Goal: Check status: Check status

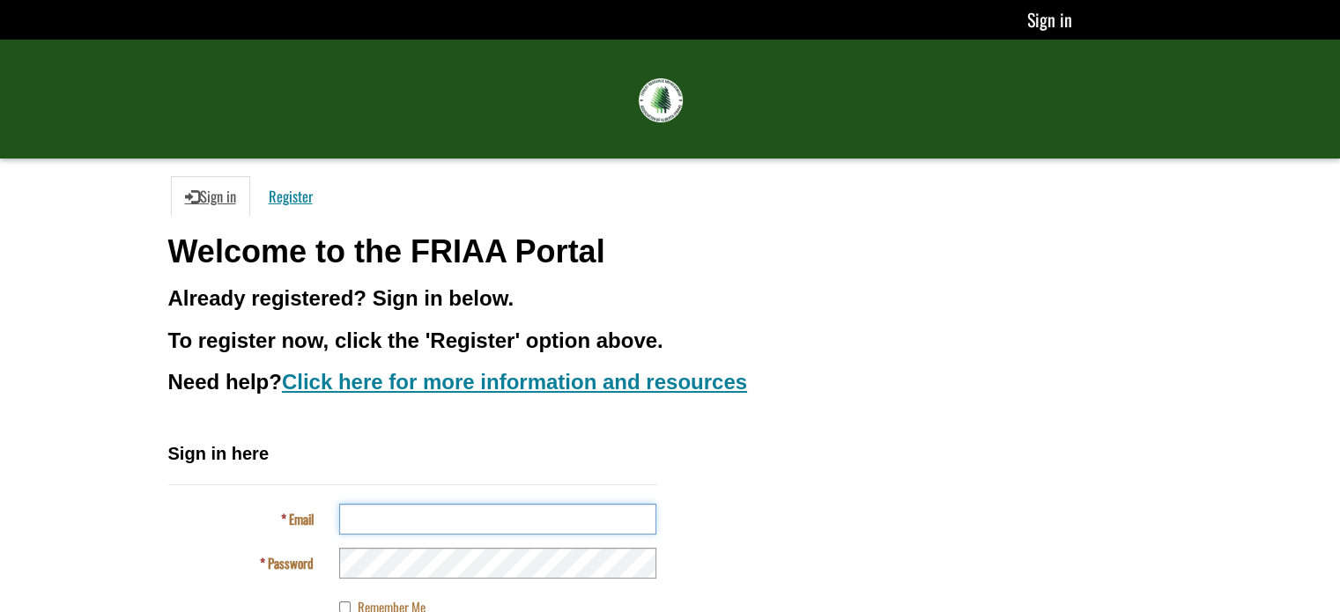
click at [391, 514] on input "Email" at bounding box center [497, 519] width 317 height 31
type input "**********"
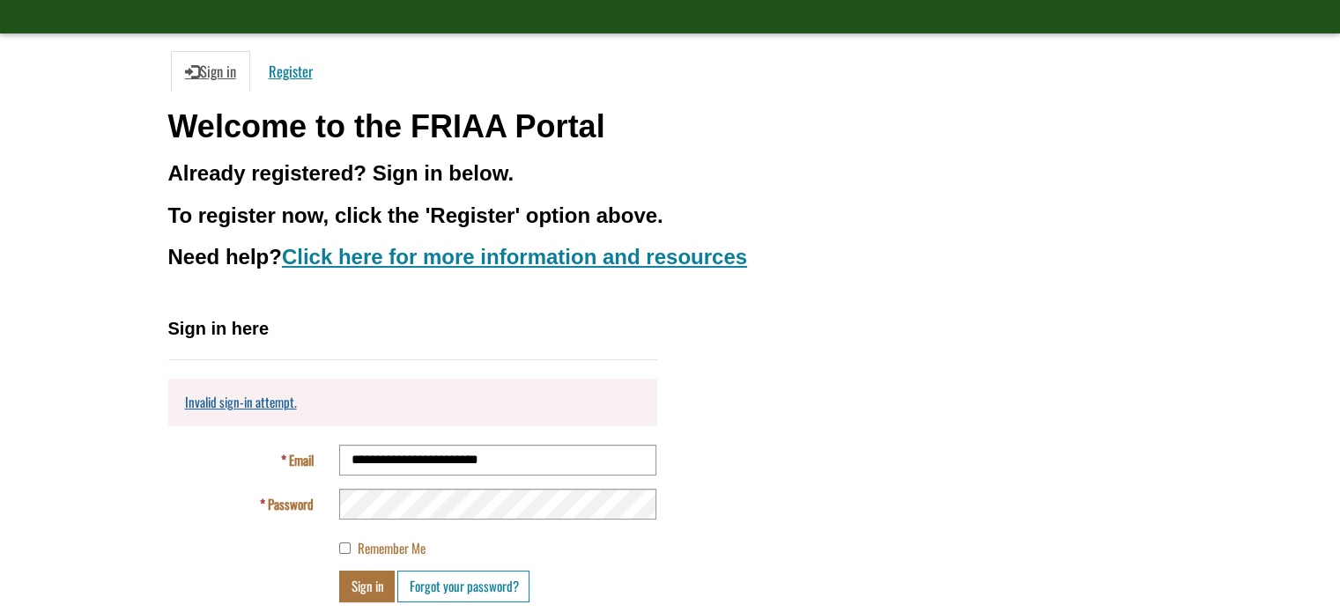
scroll to position [127, 0]
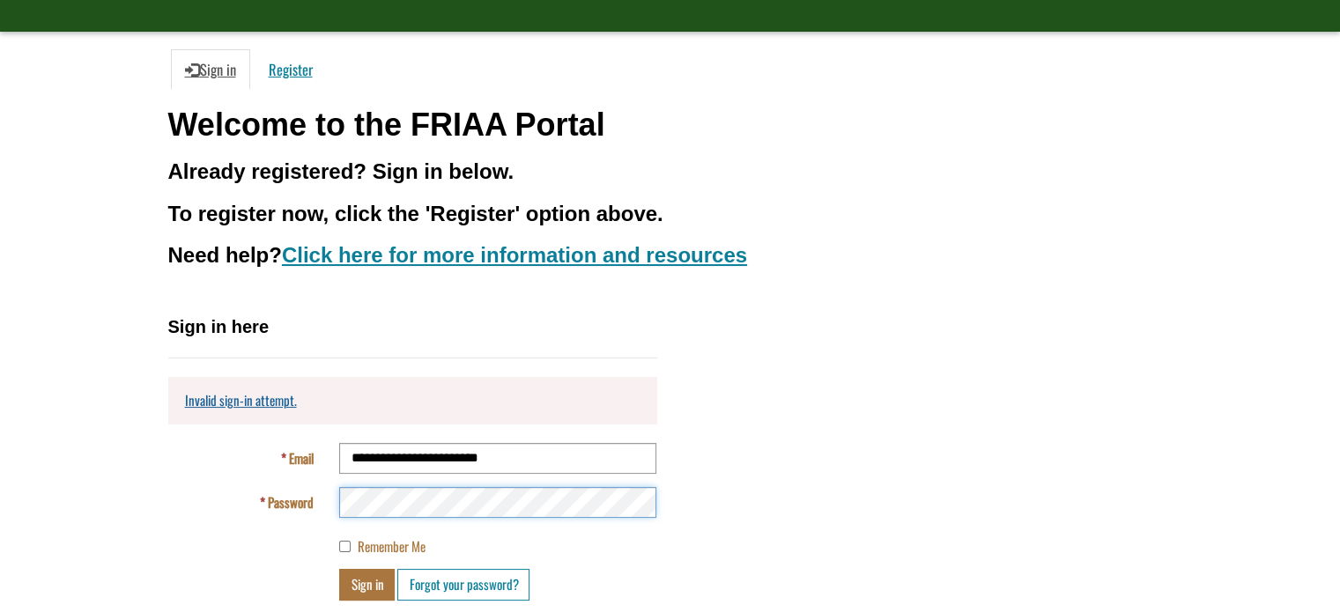
click at [339, 569] on button "Sign in" at bounding box center [367, 584] width 56 height 31
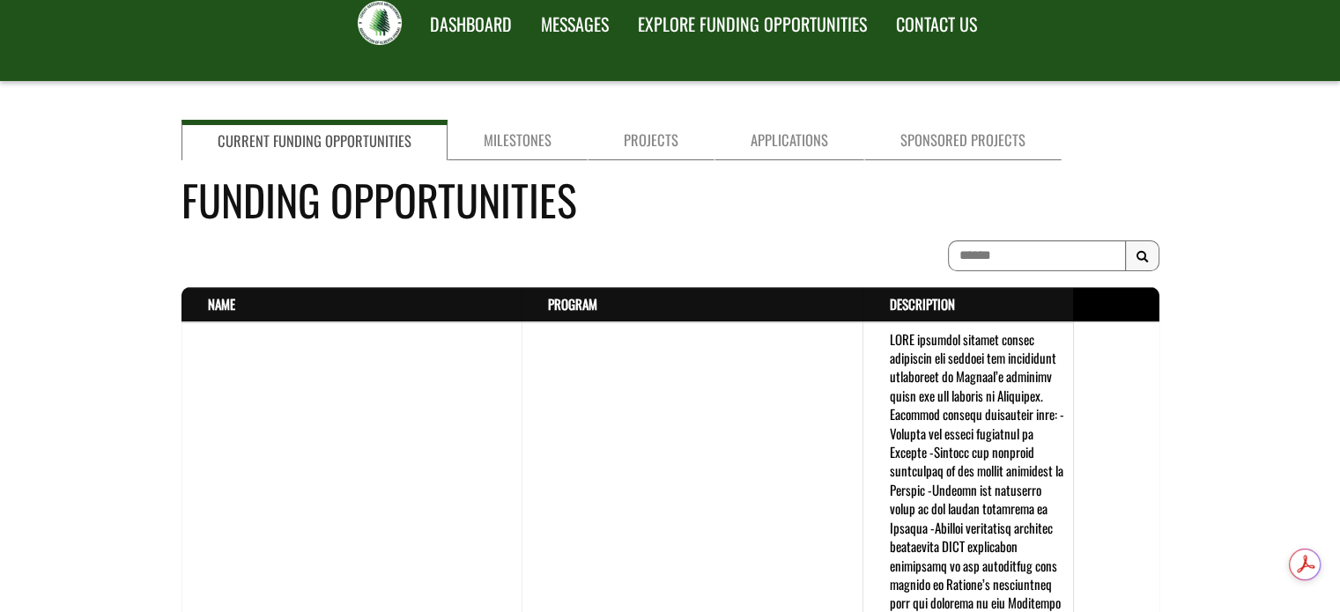
scroll to position [70, 0]
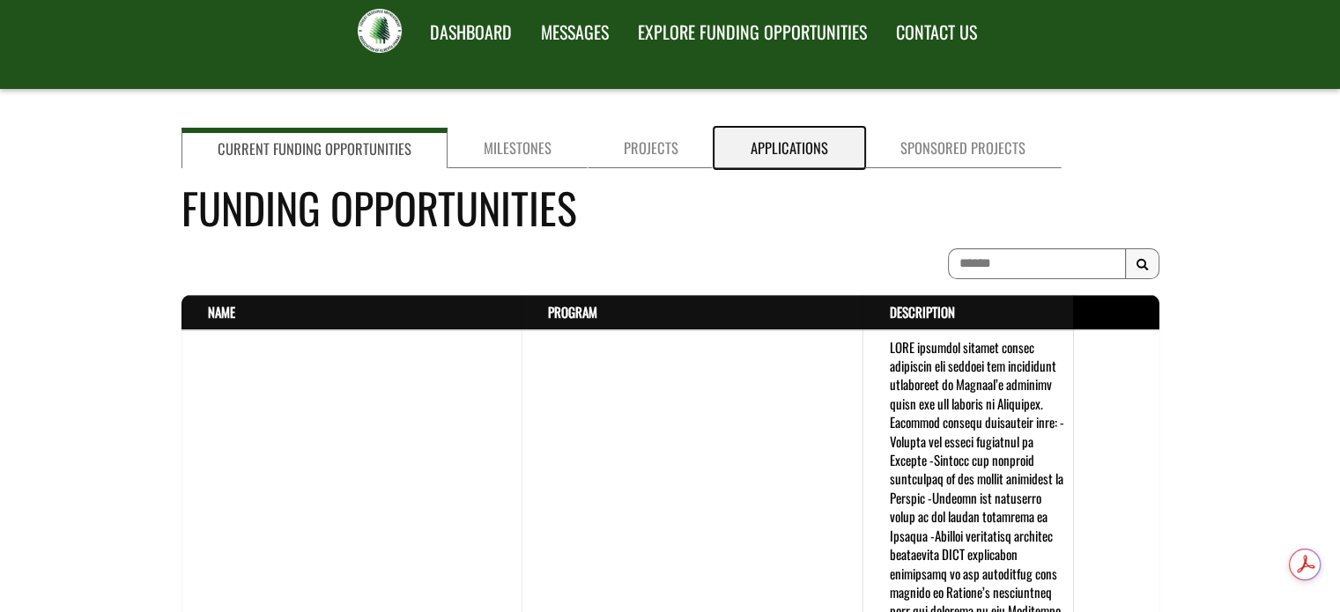
click at [786, 155] on link "Applications" at bounding box center [790, 148] width 150 height 41
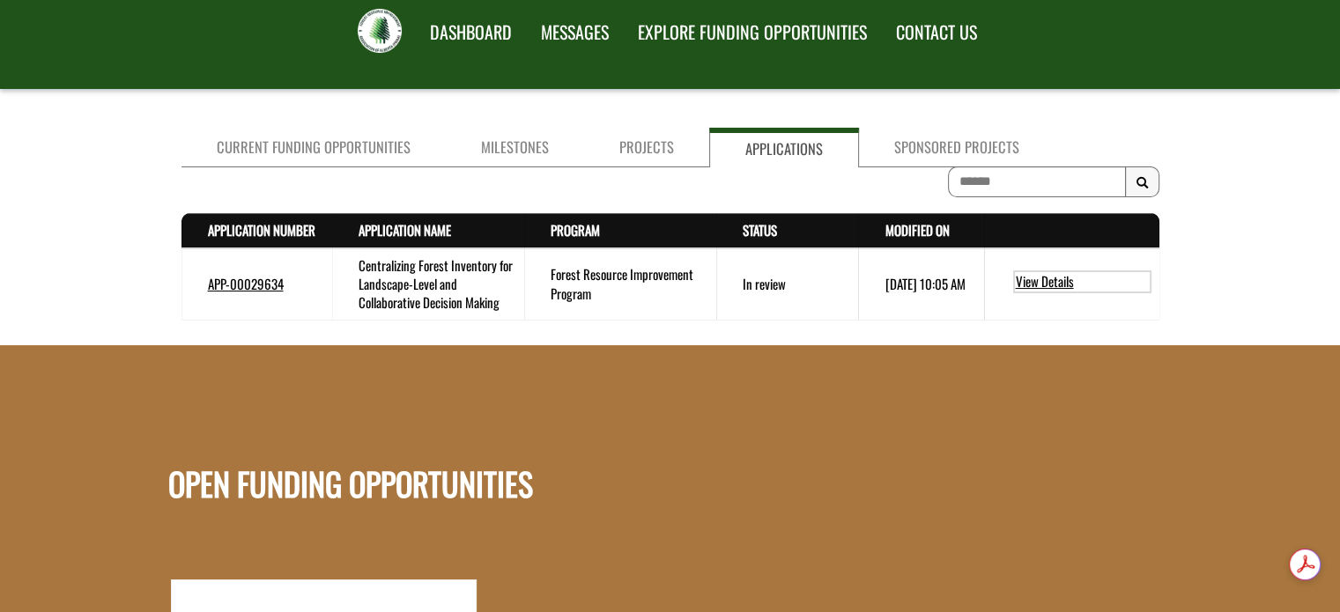
drag, startPoint x: 1026, startPoint y: 293, endPoint x: 1026, endPoint y: 282, distance: 10.6
click at [1026, 282] on ul "View Details" at bounding box center [1081, 283] width 141 height 27
click at [1029, 278] on link "View Details" at bounding box center [1082, 281] width 138 height 23
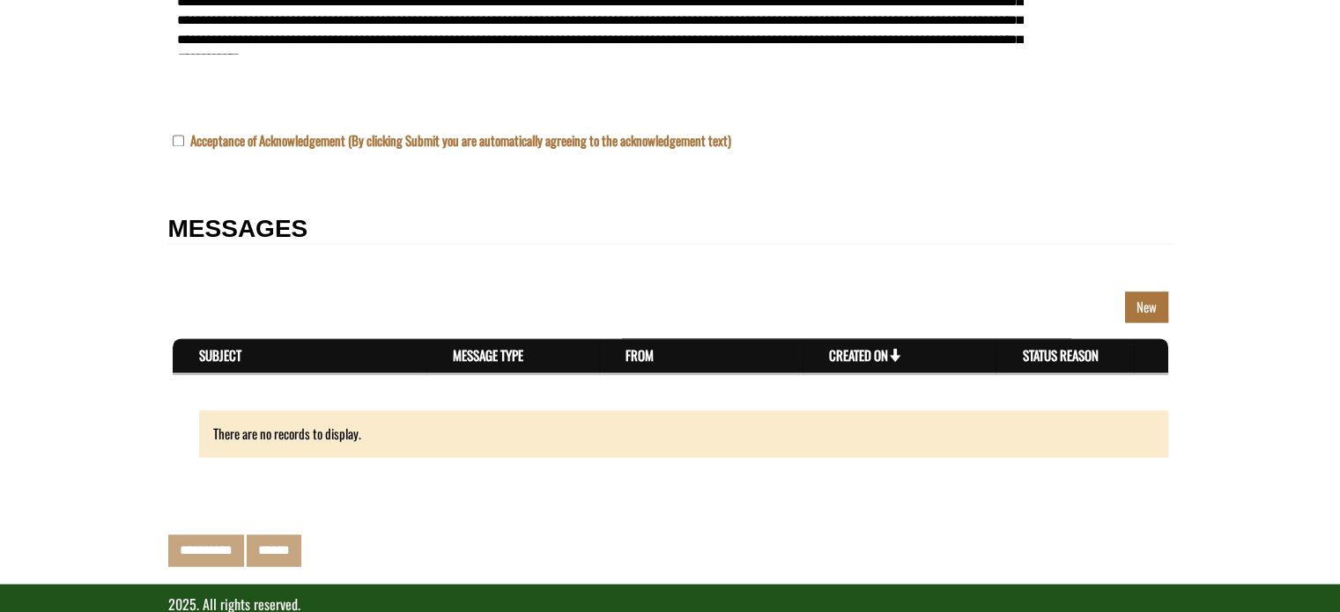
scroll to position [2449, 0]
